Goal: Navigation & Orientation: Understand site structure

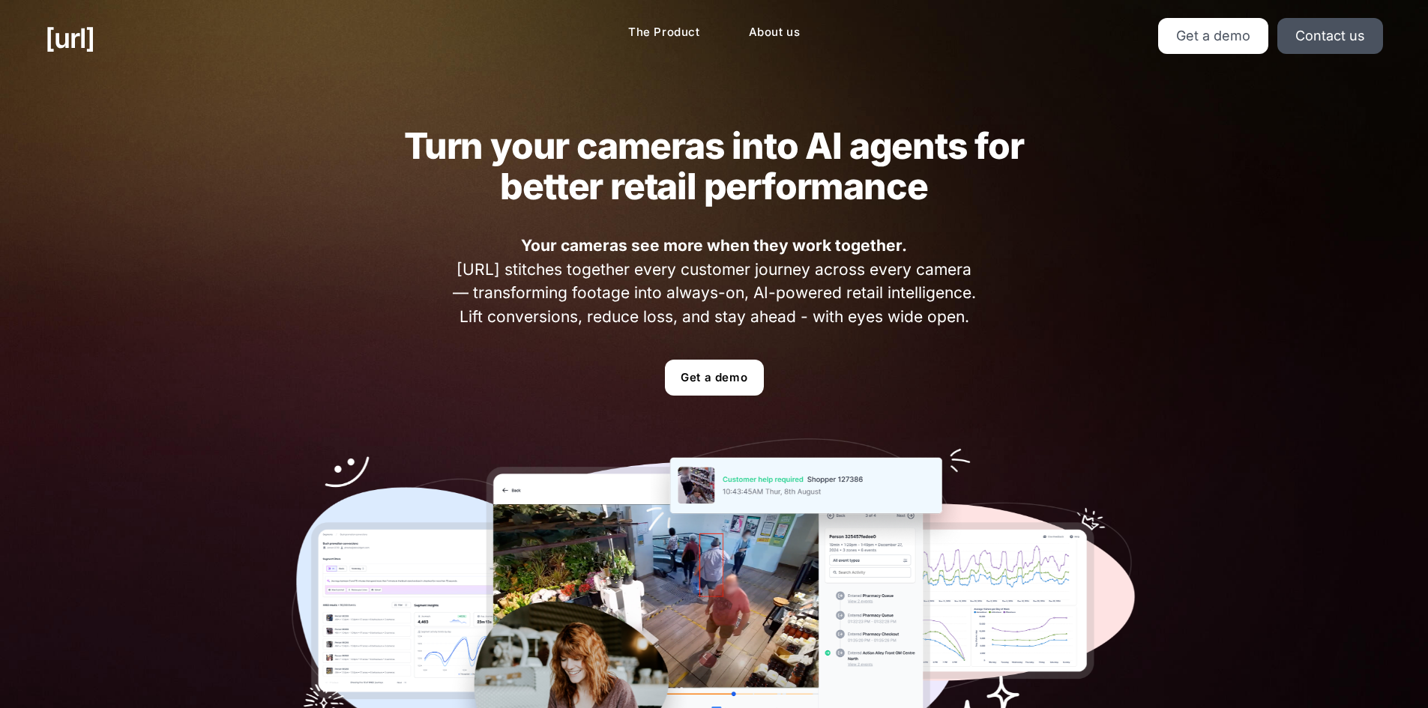
drag, startPoint x: 811, startPoint y: 394, endPoint x: 789, endPoint y: 376, distance: 28.3
click at [811, 393] on ul "Get a demo" at bounding box center [715, 378] width 846 height 36
click at [726, 361] on link "Get a demo" at bounding box center [714, 378] width 99 height 36
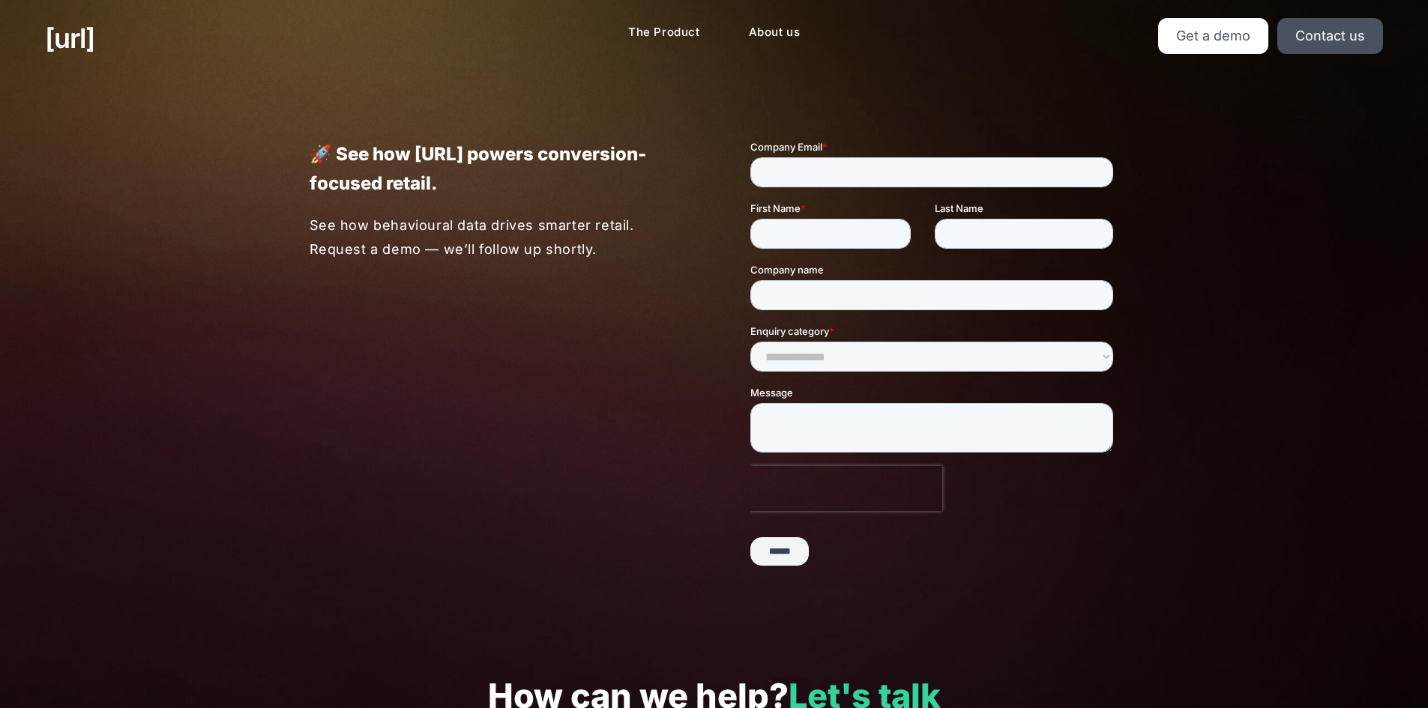
click at [734, 19] on div "[URL] The Product About us Get a demo Contact us" at bounding box center [714, 38] width 1428 height 76
click at [675, 38] on link "The Product" at bounding box center [664, 32] width 96 height 29
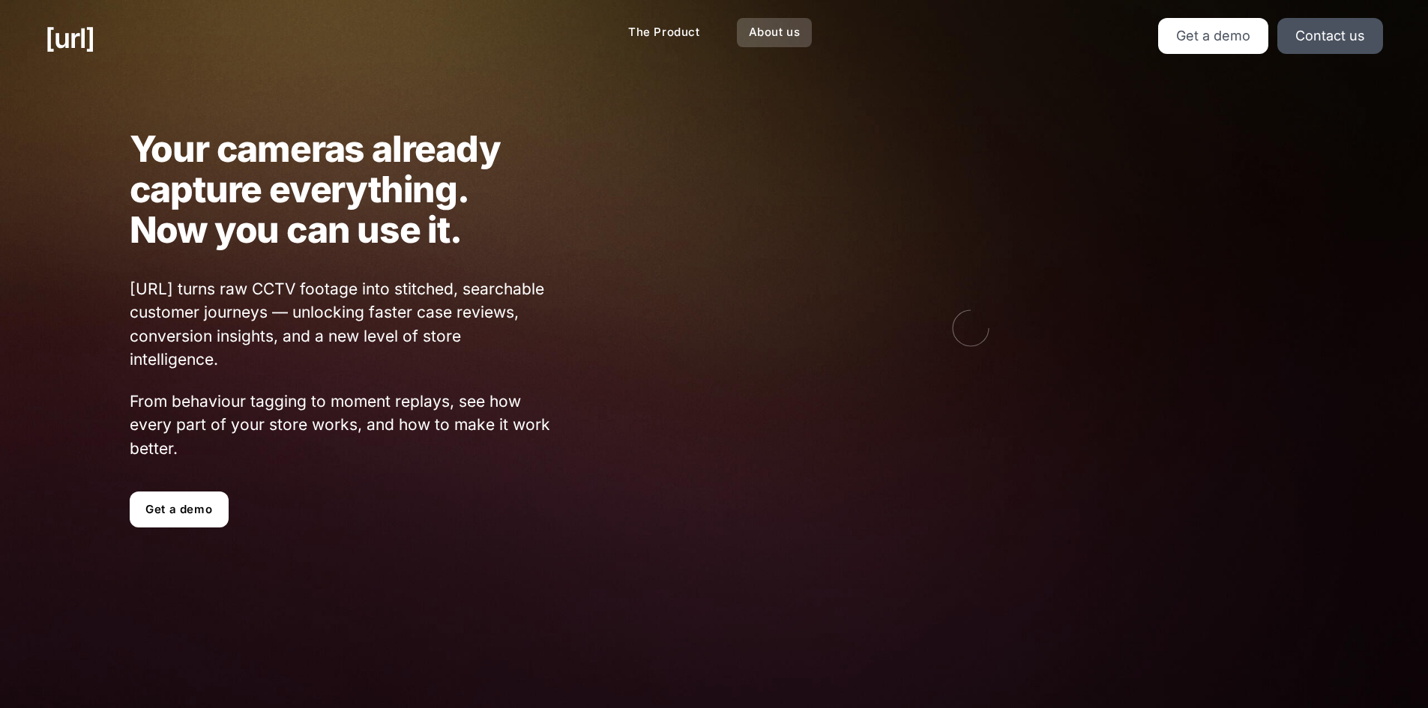
click at [751, 37] on link "About us" at bounding box center [775, 32] width 76 height 29
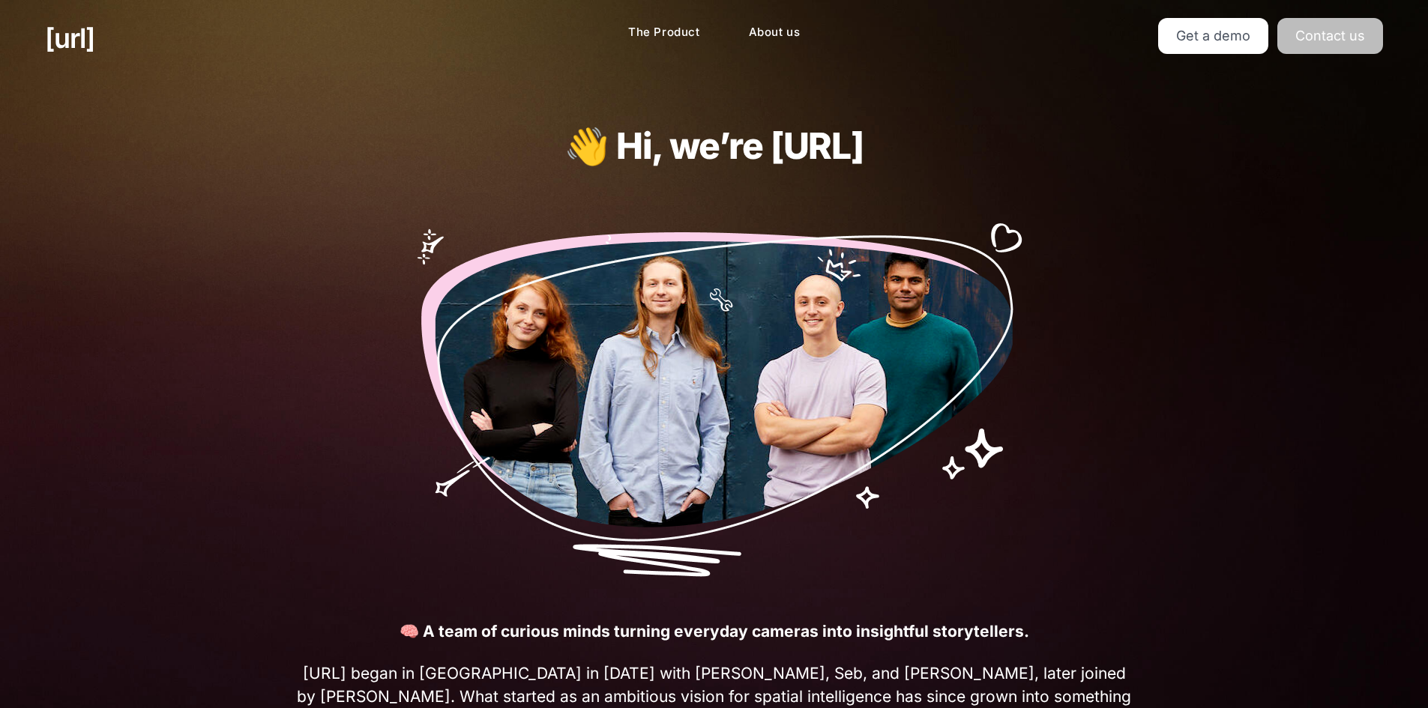
click at [1357, 37] on link "Contact us" at bounding box center [1330, 36] width 106 height 36
